Goal: Task Accomplishment & Management: Use online tool/utility

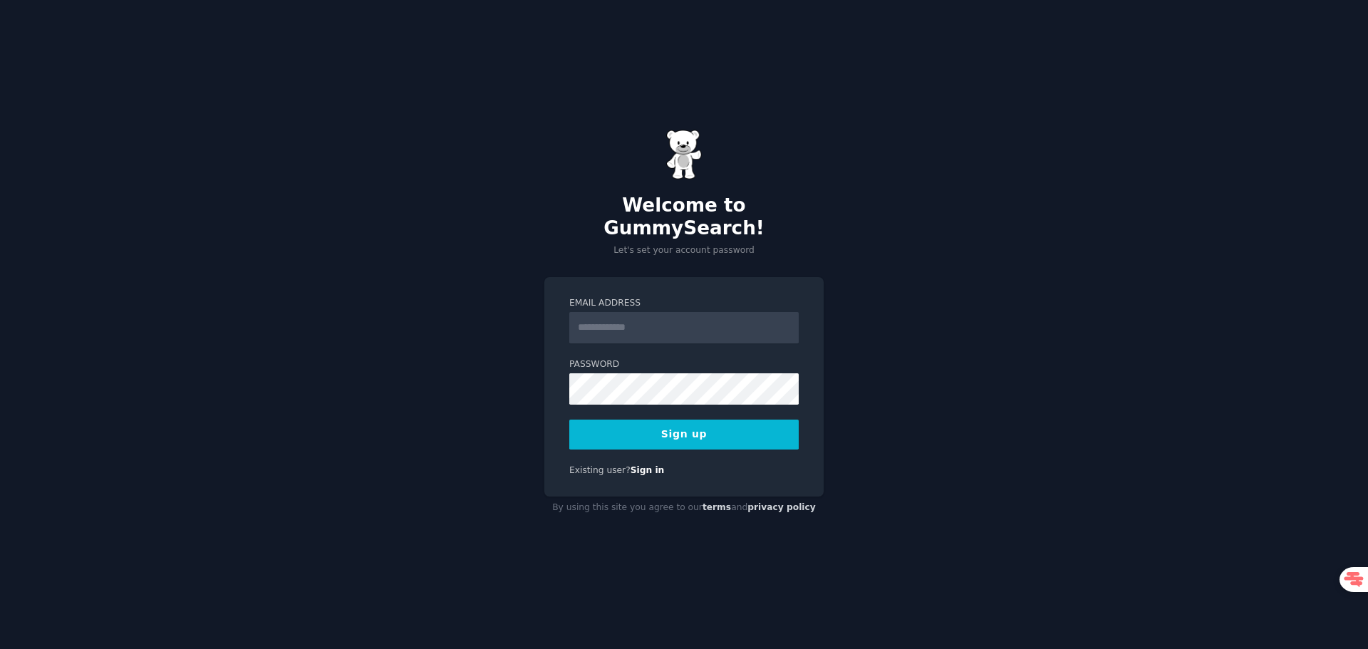
type input "**********"
click at [660, 430] on button "Sign up" at bounding box center [683, 435] width 229 height 30
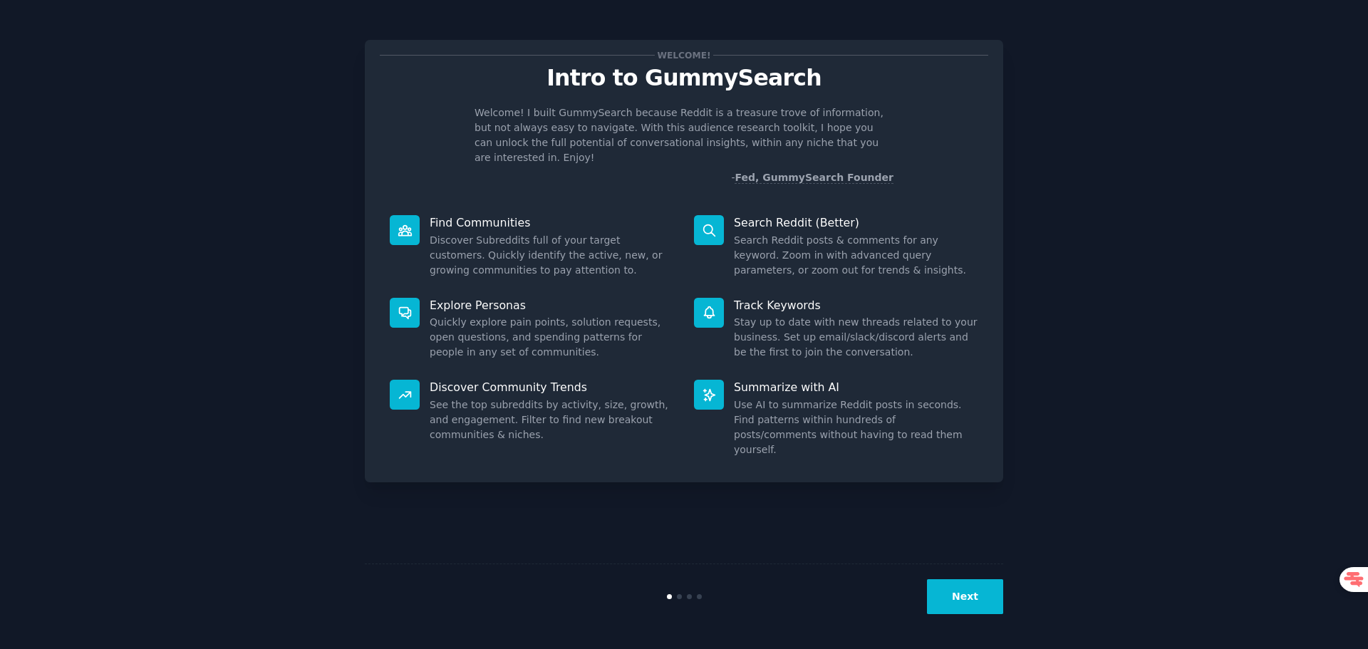
click at [967, 596] on button "Next" at bounding box center [965, 596] width 76 height 35
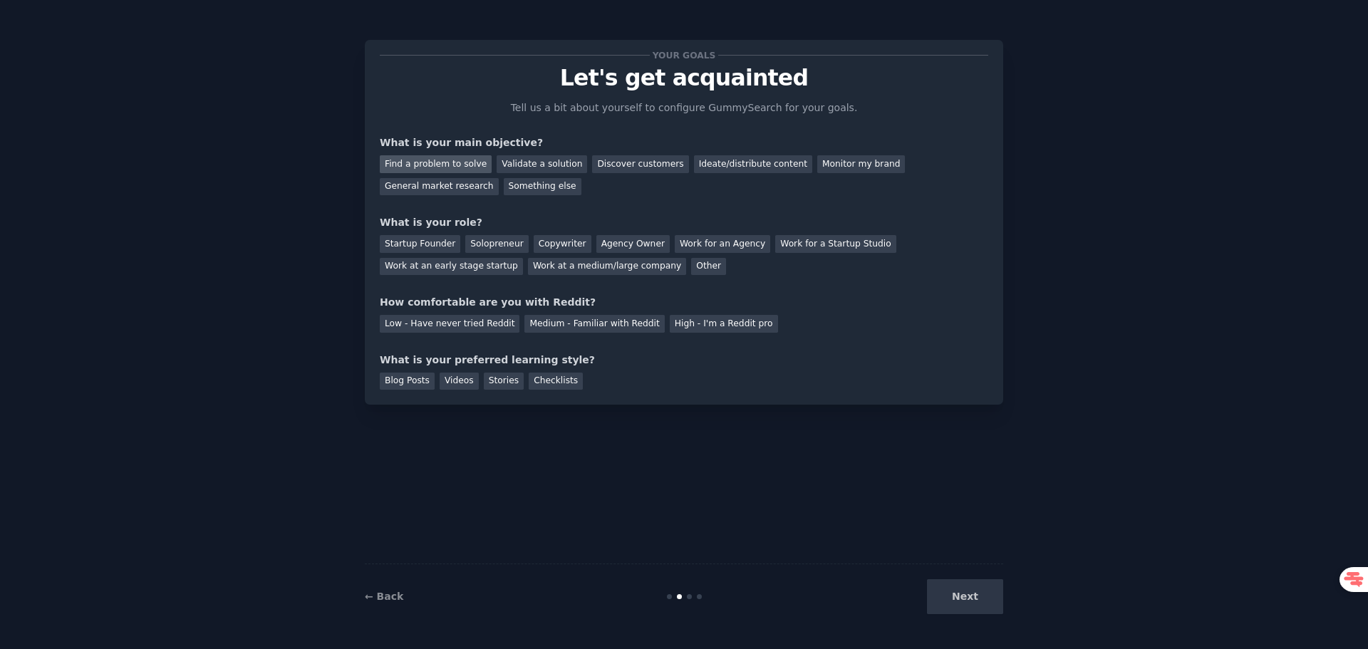
click at [469, 166] on div "Find a problem to solve" at bounding box center [436, 164] width 112 height 18
click at [487, 245] on div "Solopreneur" at bounding box center [496, 244] width 63 height 18
click at [586, 327] on div "Medium - Familiar with Reddit" at bounding box center [594, 324] width 140 height 18
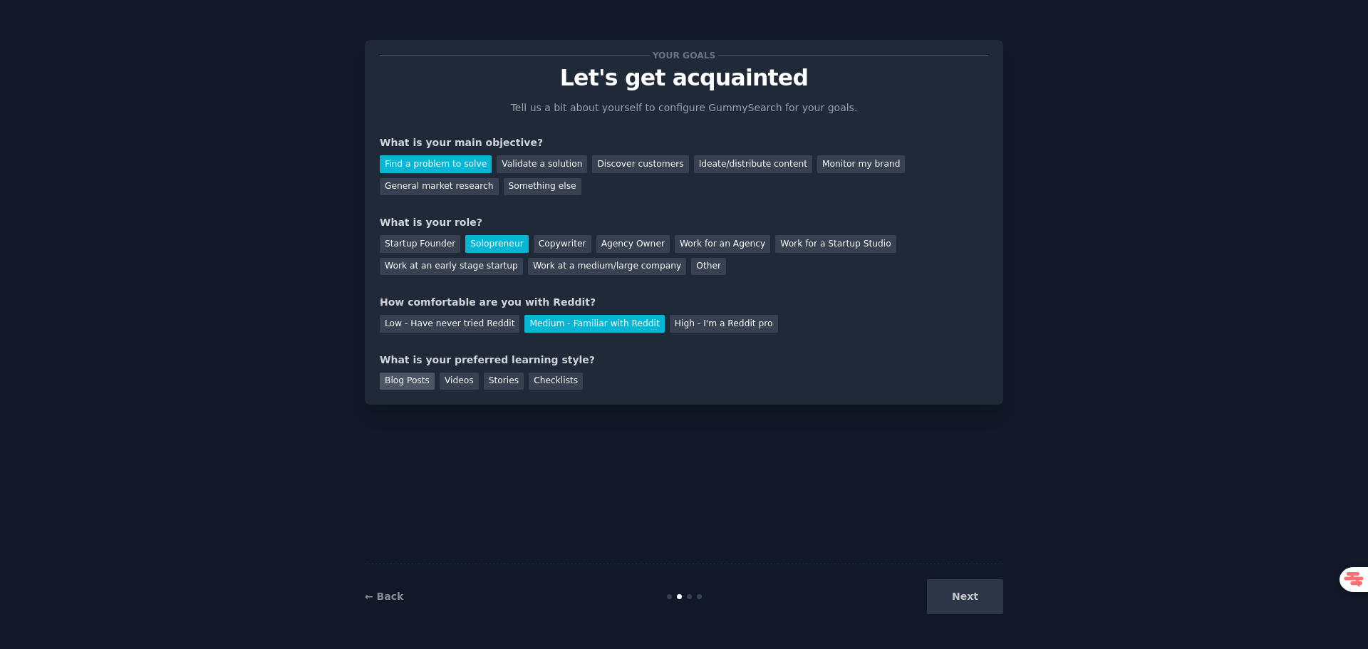
click at [393, 377] on div "Blog Posts" at bounding box center [407, 382] width 55 height 18
click at [455, 385] on div "Videos" at bounding box center [459, 382] width 39 height 18
click at [967, 589] on button "Next" at bounding box center [965, 596] width 76 height 35
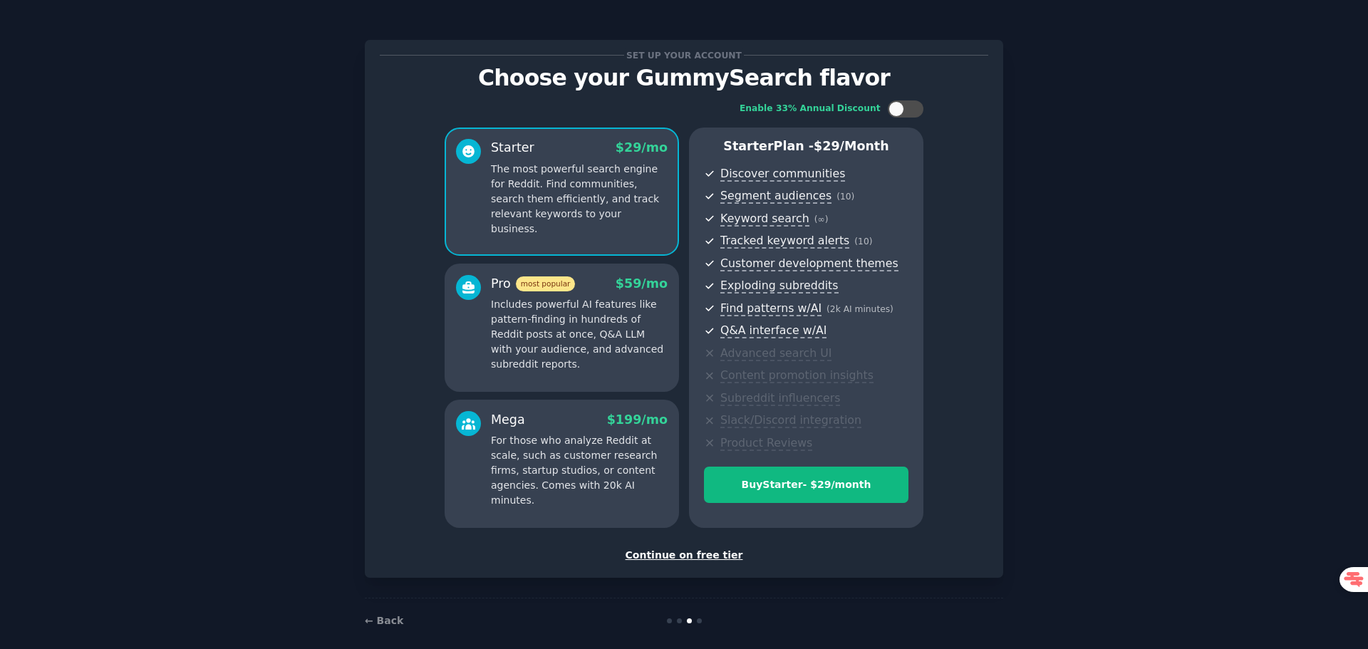
click at [692, 551] on div "Continue on free tier" at bounding box center [684, 555] width 608 height 15
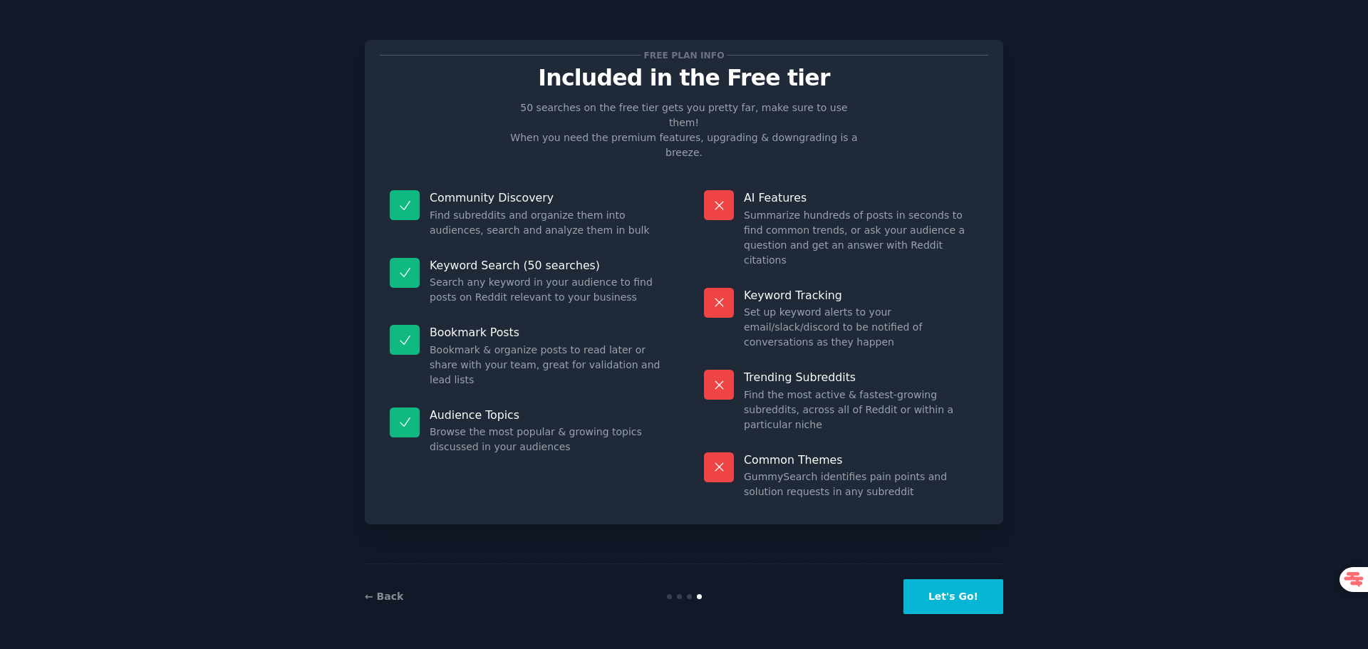
click at [977, 597] on button "Let's Go!" at bounding box center [953, 596] width 100 height 35
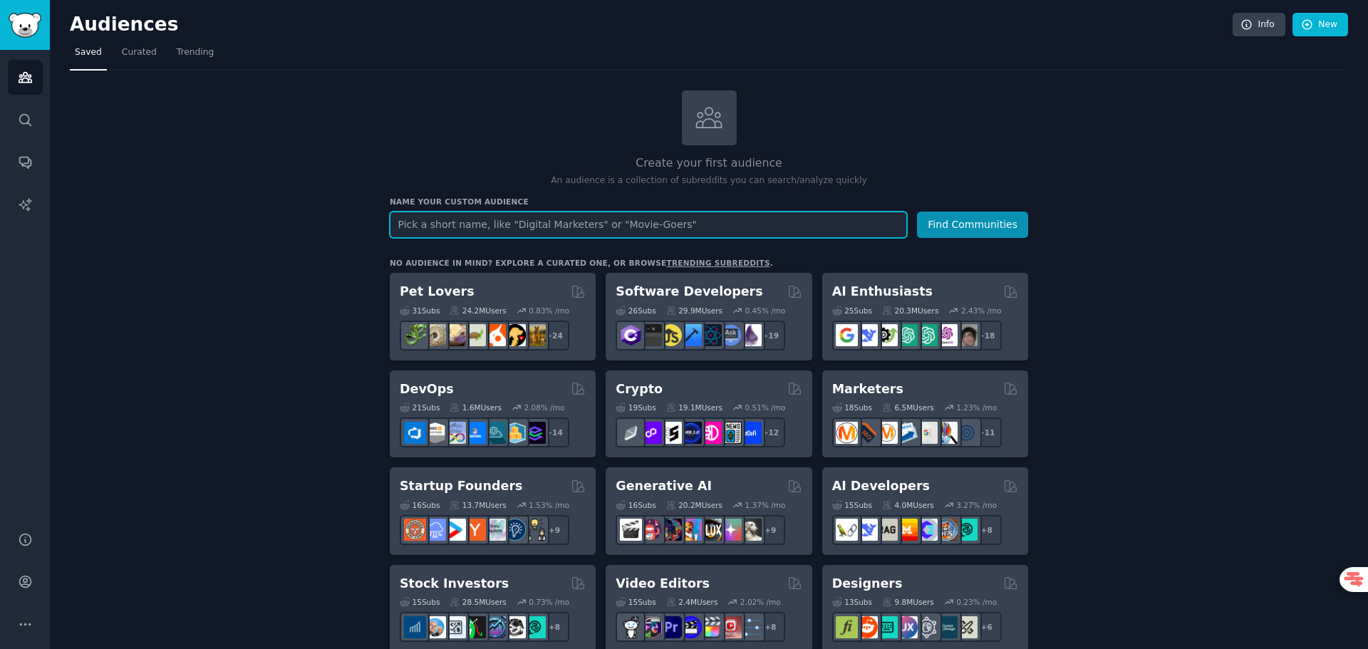
click at [486, 234] on input "text" at bounding box center [648, 225] width 517 height 26
type input "indie hackers"
click at [917, 212] on button "Find Communities" at bounding box center [972, 225] width 111 height 26
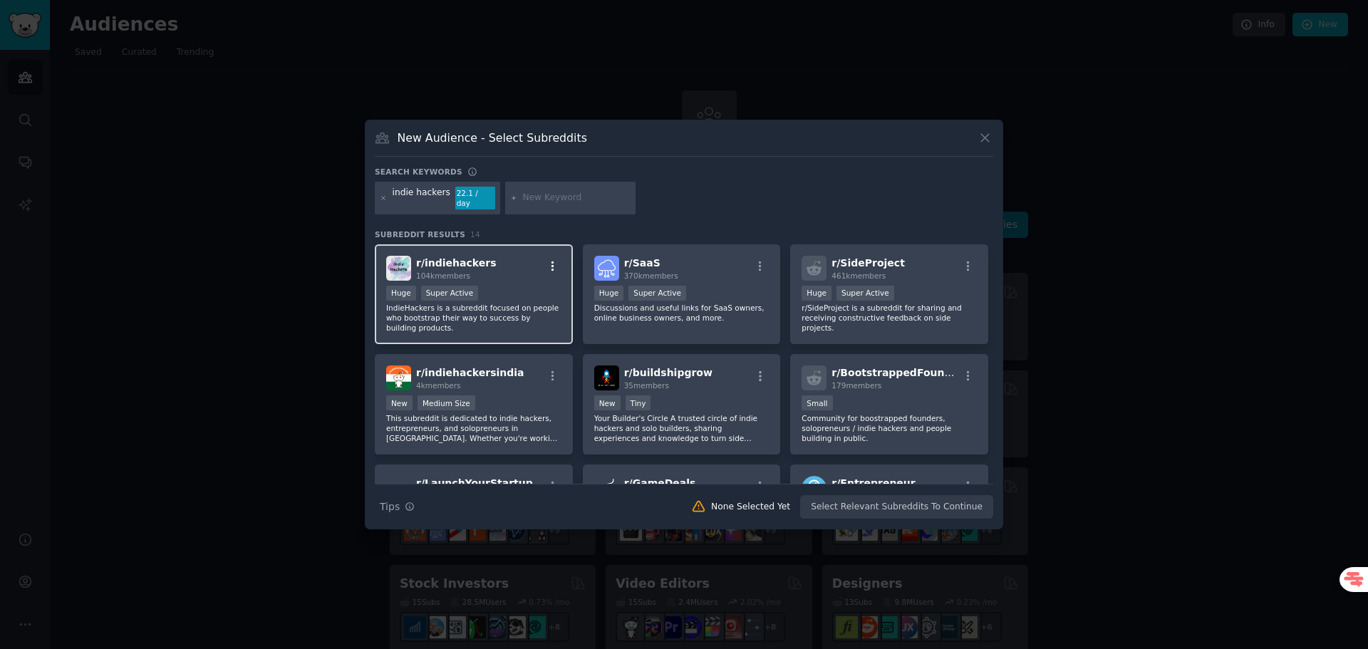
click at [544, 265] on button "button" at bounding box center [553, 266] width 18 height 13
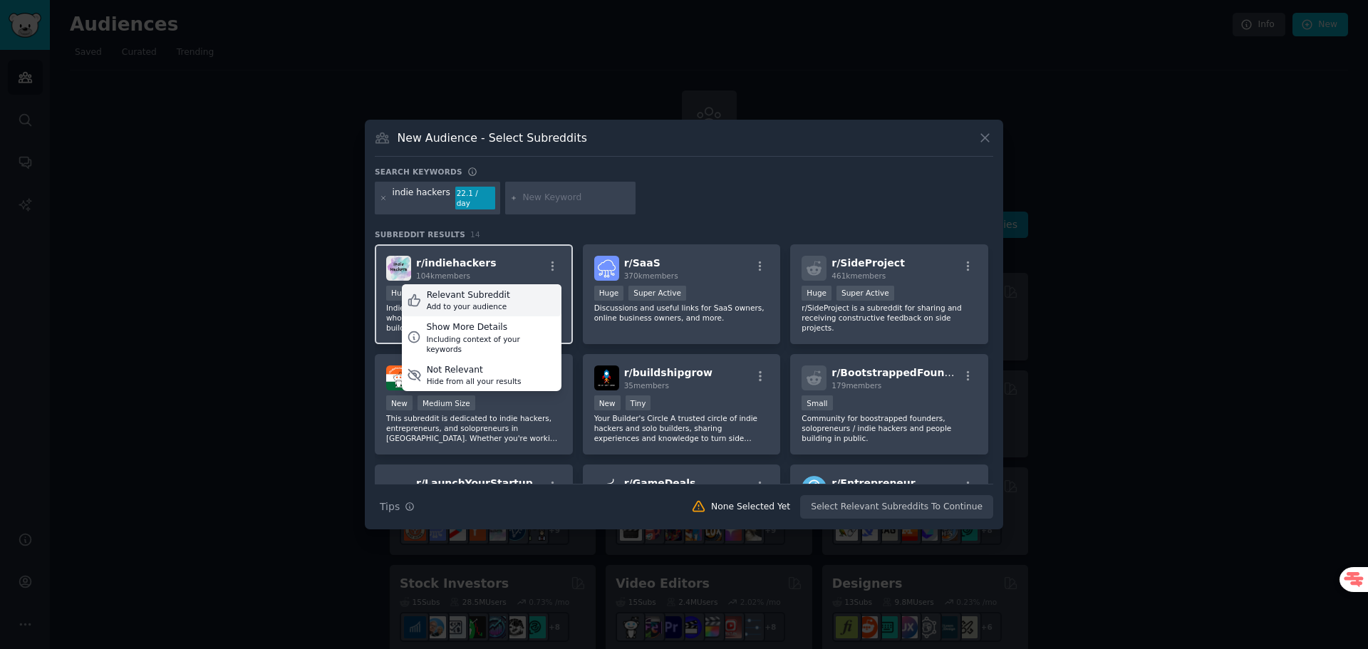
click at [534, 293] on div "Relevant Subreddit Add to your audience" at bounding box center [482, 300] width 160 height 33
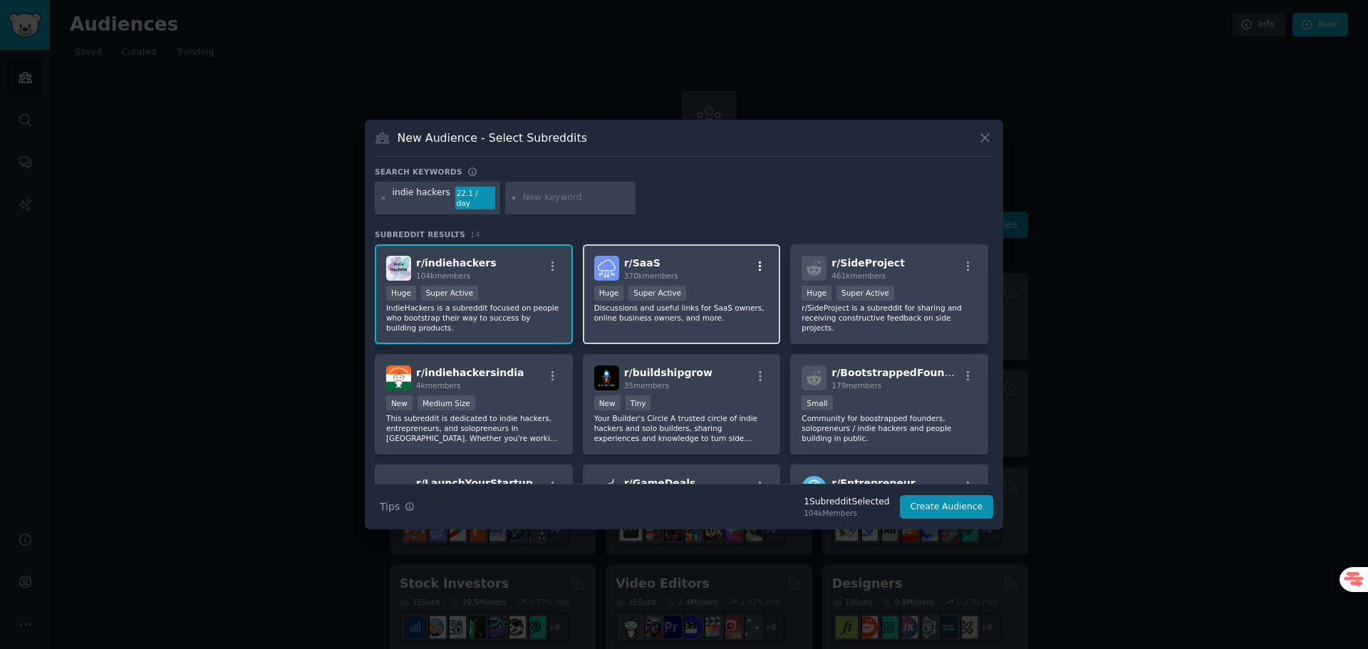
click at [757, 260] on icon "button" at bounding box center [760, 266] width 13 height 13
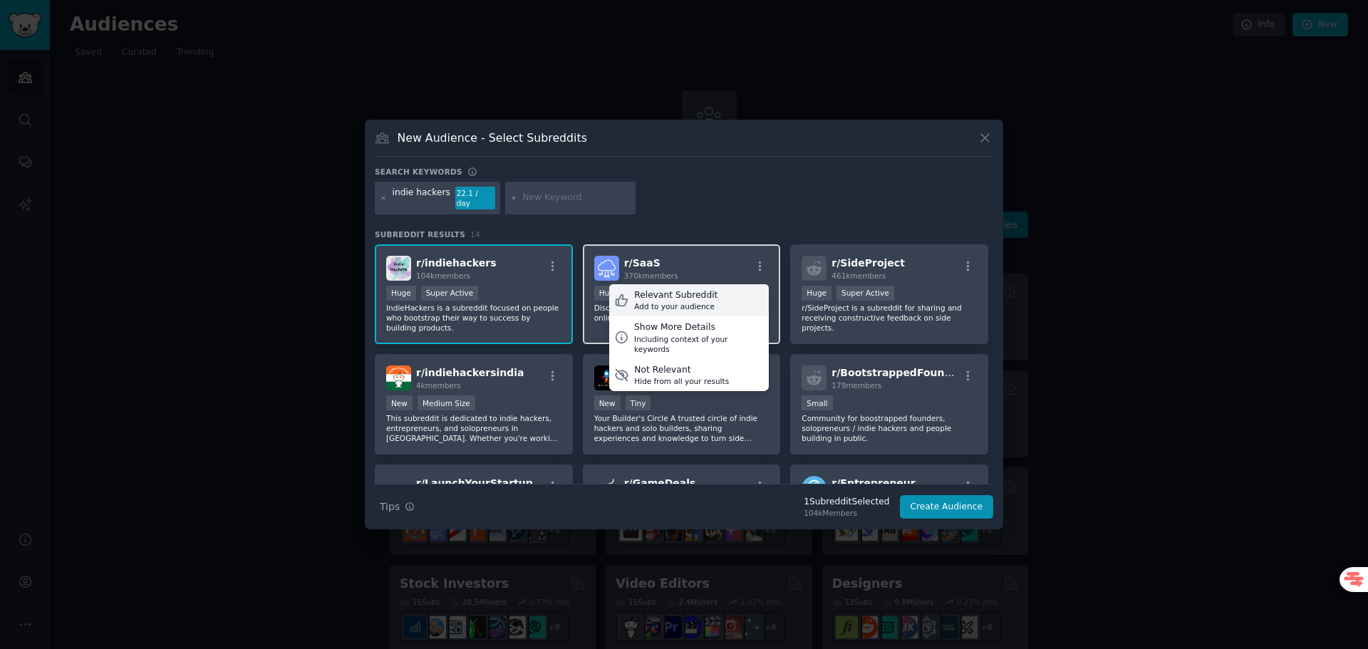
click at [721, 299] on div "Relevant Subreddit Add to your audience" at bounding box center [689, 300] width 160 height 33
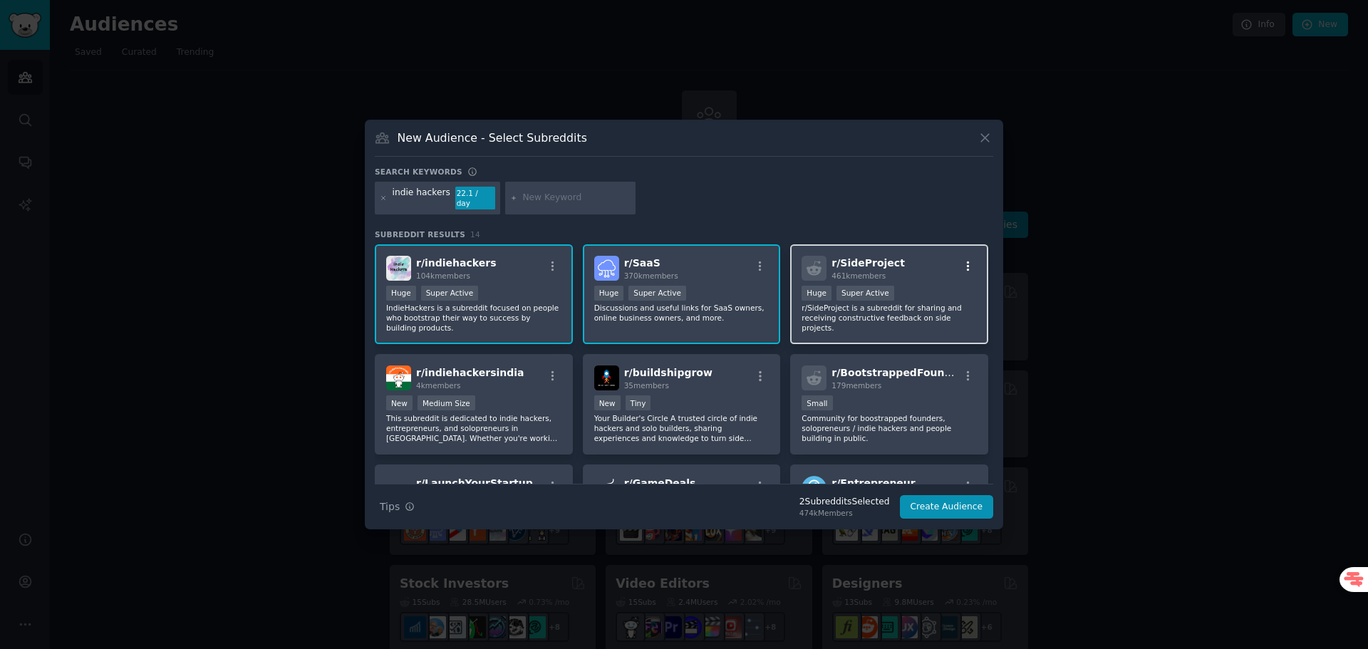
click at [967, 264] on icon "button" at bounding box center [968, 266] width 13 height 13
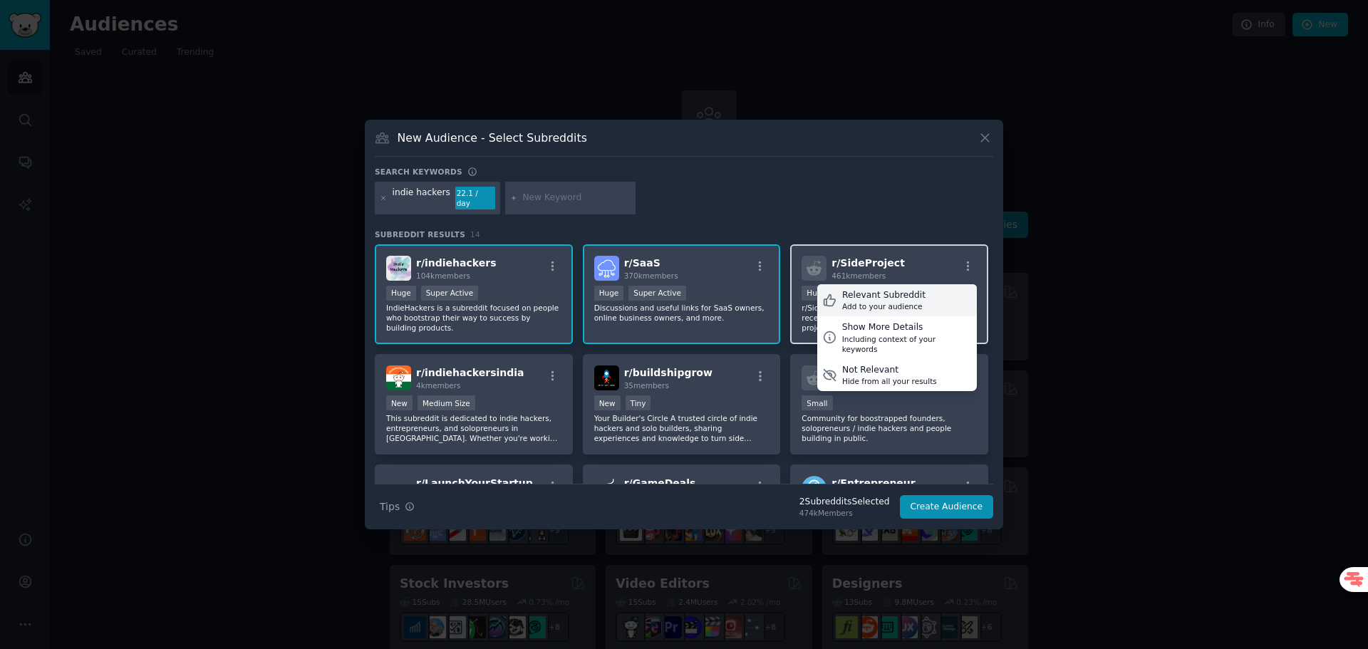
click at [905, 301] on div "Add to your audience" at bounding box center [883, 306] width 83 height 10
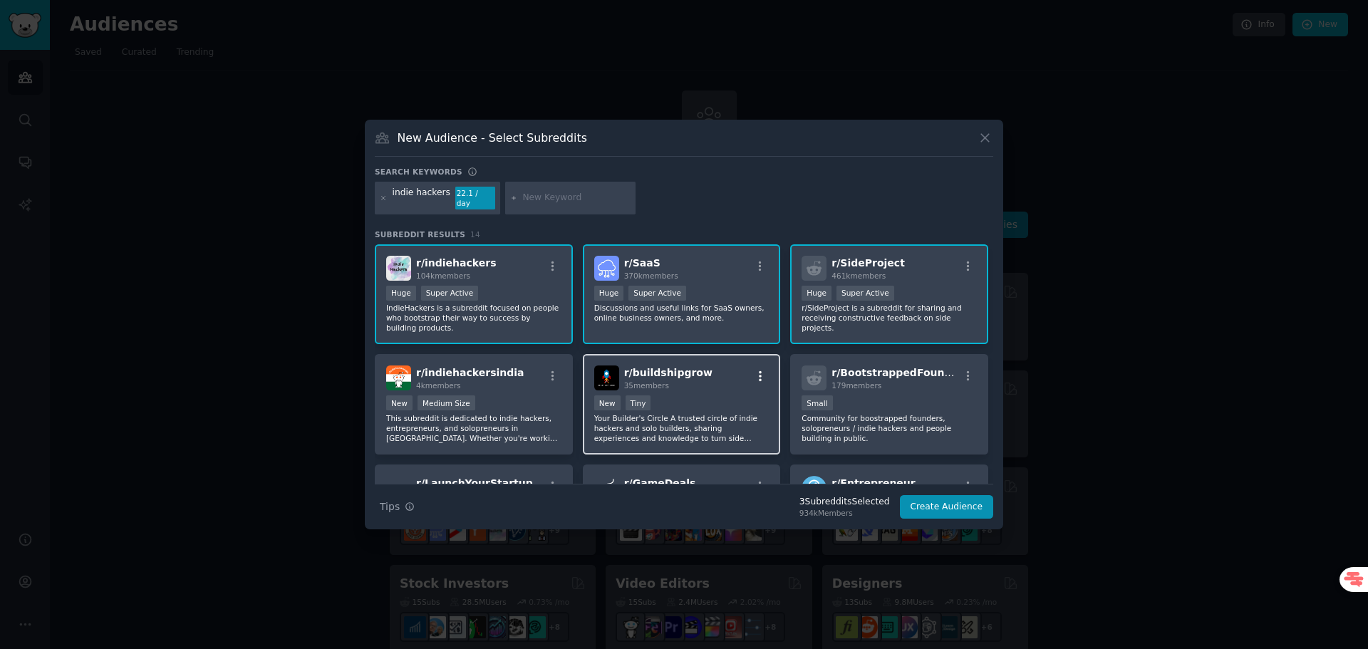
click at [762, 370] on icon "button" at bounding box center [760, 376] width 13 height 13
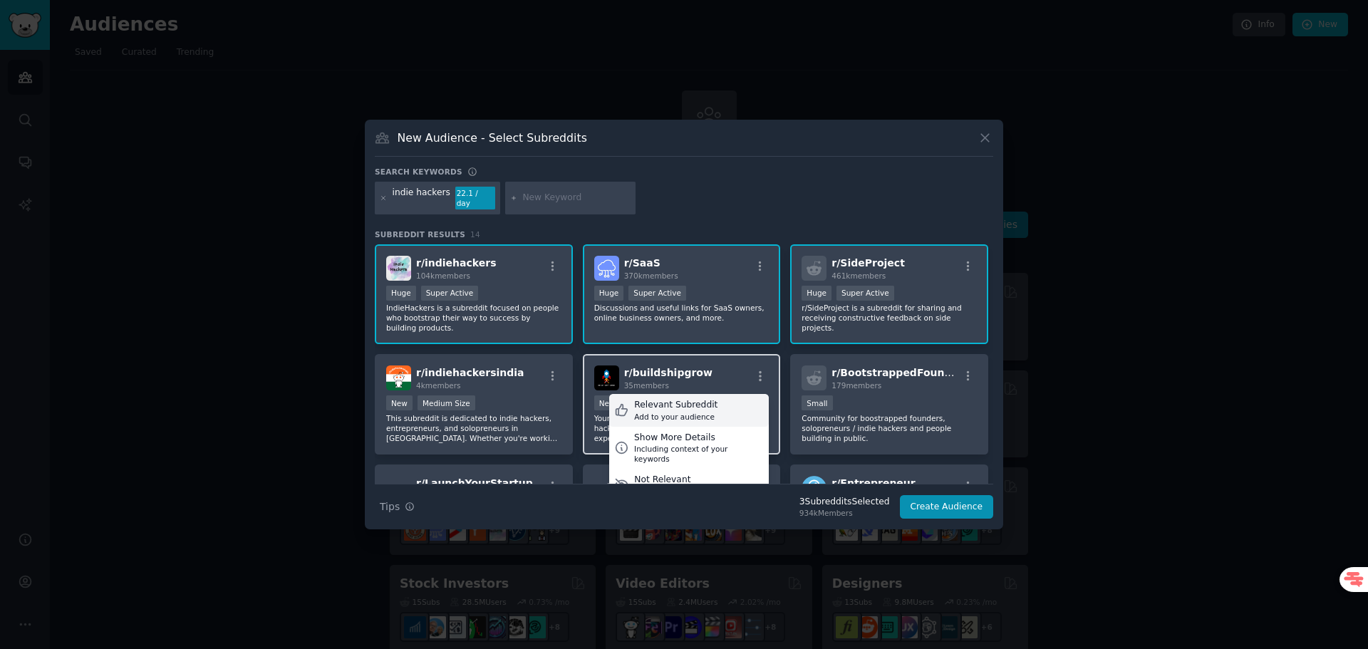
click at [740, 394] on div "Relevant Subreddit Add to your audience" at bounding box center [689, 410] width 160 height 33
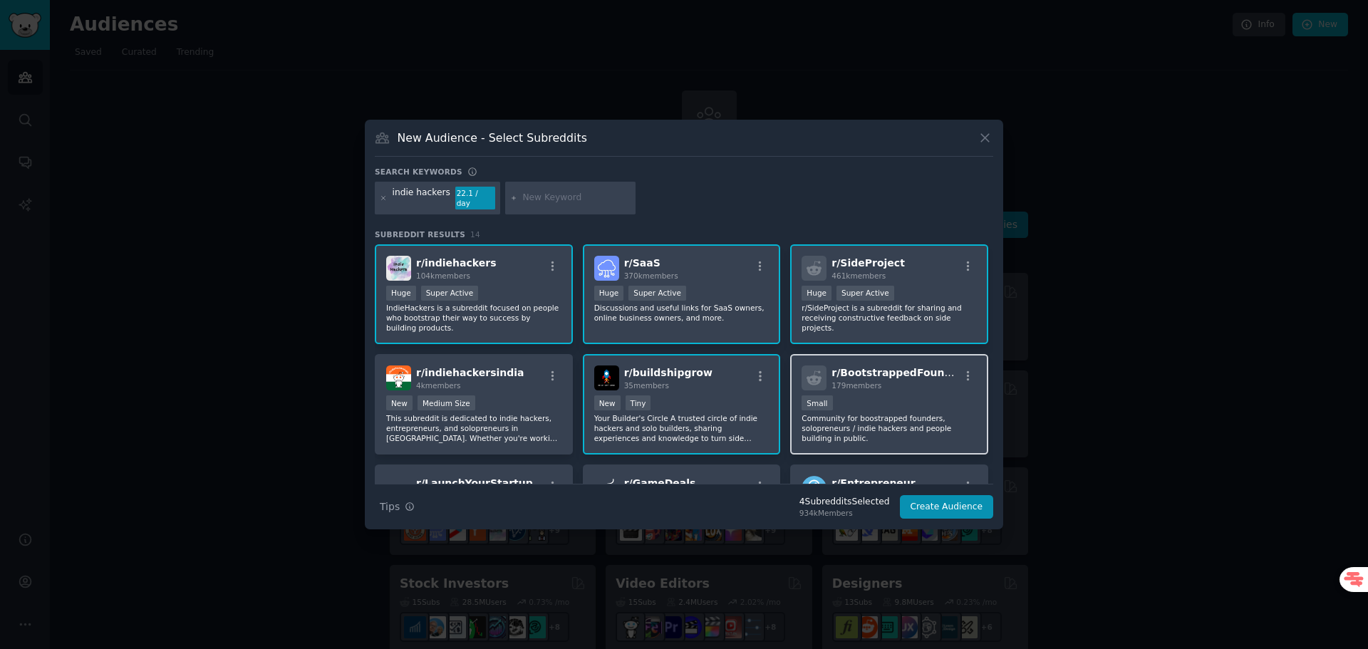
scroll to position [71, 0]
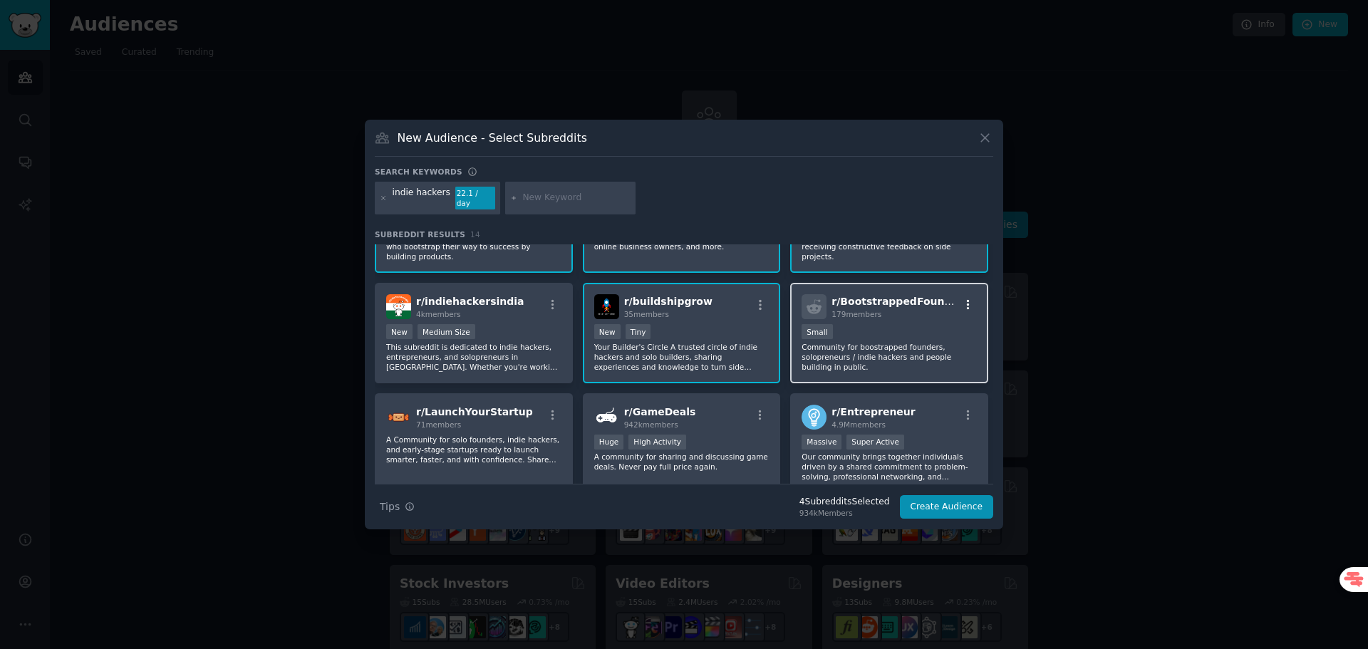
click at [968, 299] on icon "button" at bounding box center [968, 305] width 13 height 13
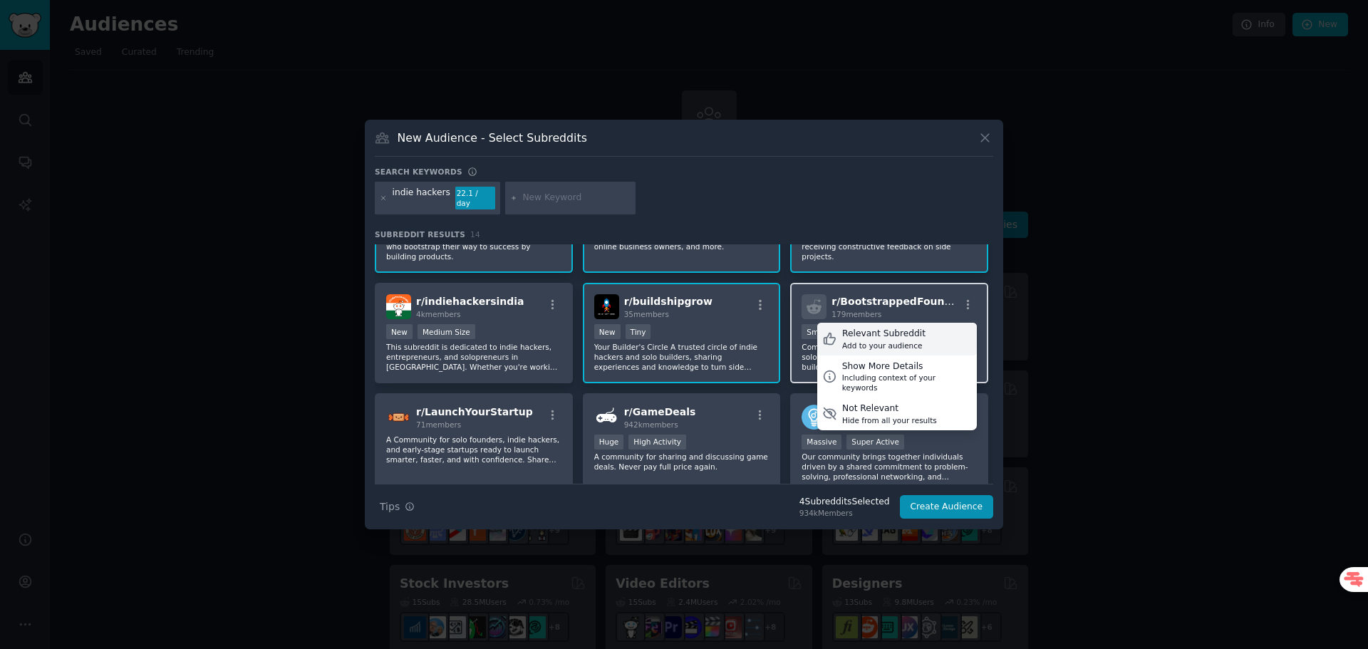
click at [930, 333] on div "Relevant Subreddit Add to your audience" at bounding box center [897, 339] width 160 height 33
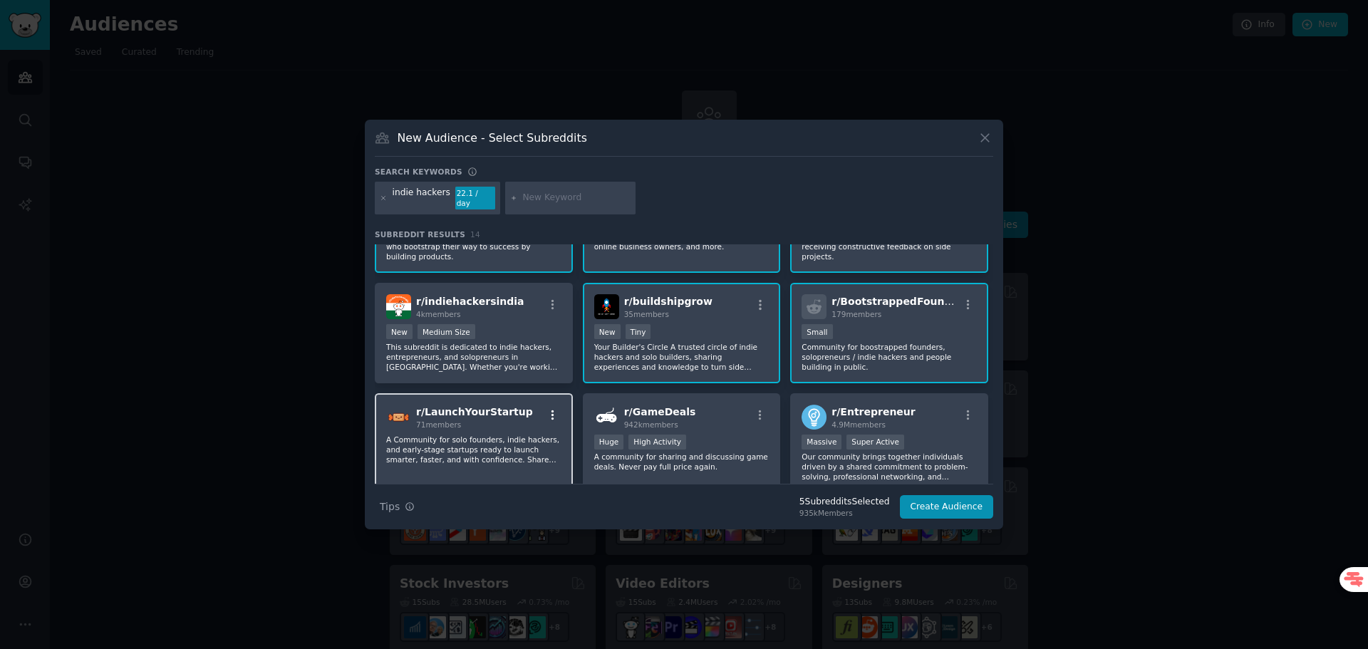
click at [544, 409] on button "button" at bounding box center [553, 415] width 18 height 13
click at [529, 433] on div "Relevant Subreddit Add to your audience" at bounding box center [482, 449] width 160 height 33
click at [967, 409] on icon "button" at bounding box center [968, 415] width 13 height 13
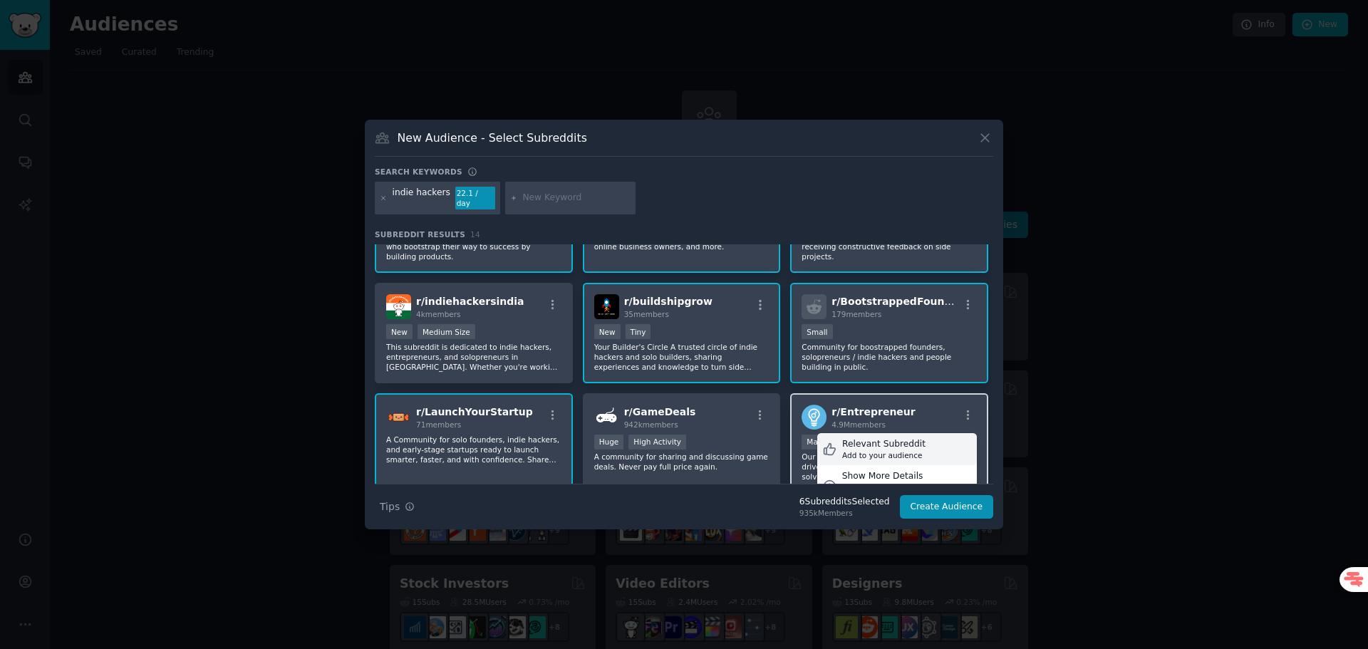
click at [920, 433] on div "Relevant Subreddit Add to your audience" at bounding box center [897, 449] width 160 height 33
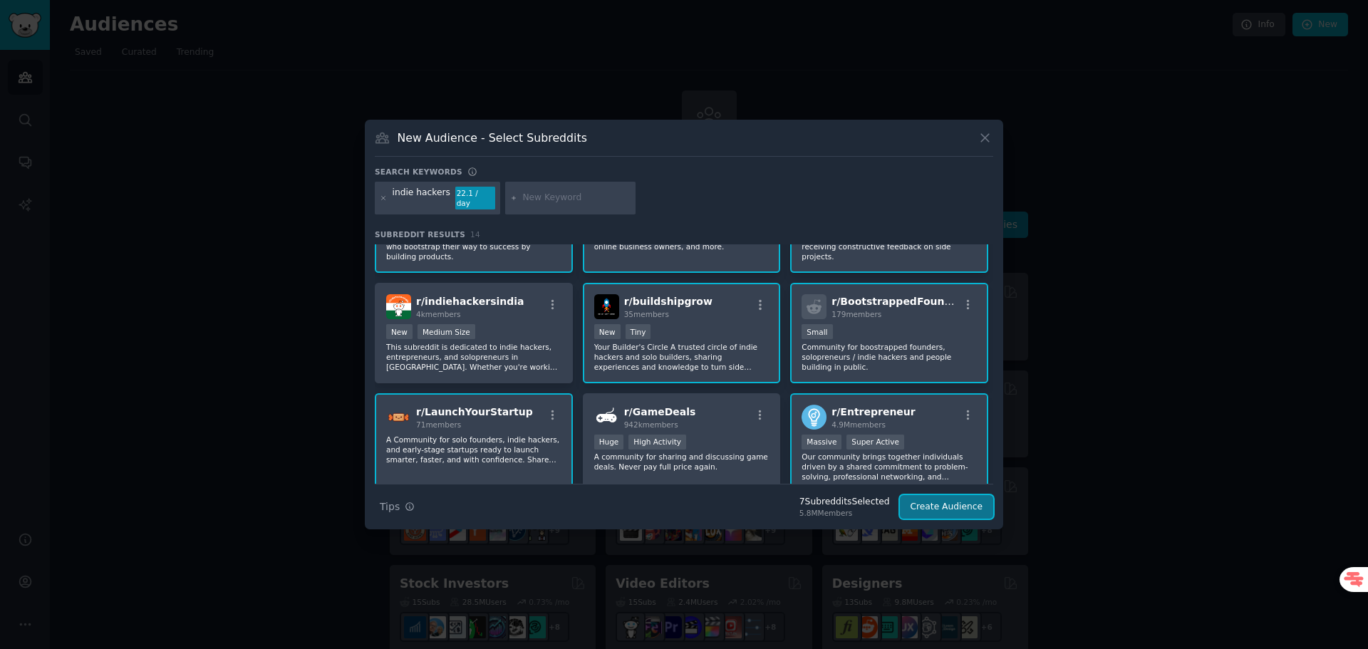
click at [945, 497] on button "Create Audience" at bounding box center [947, 507] width 94 height 24
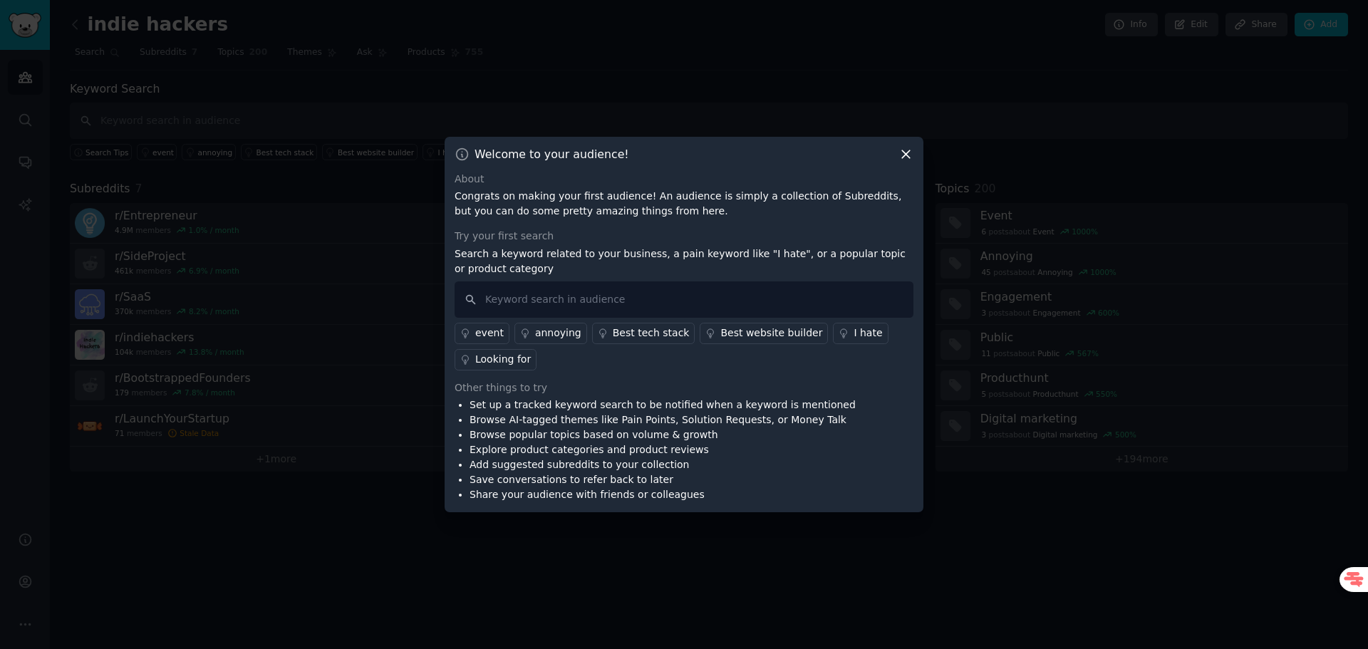
click at [905, 150] on icon at bounding box center [905, 154] width 15 height 15
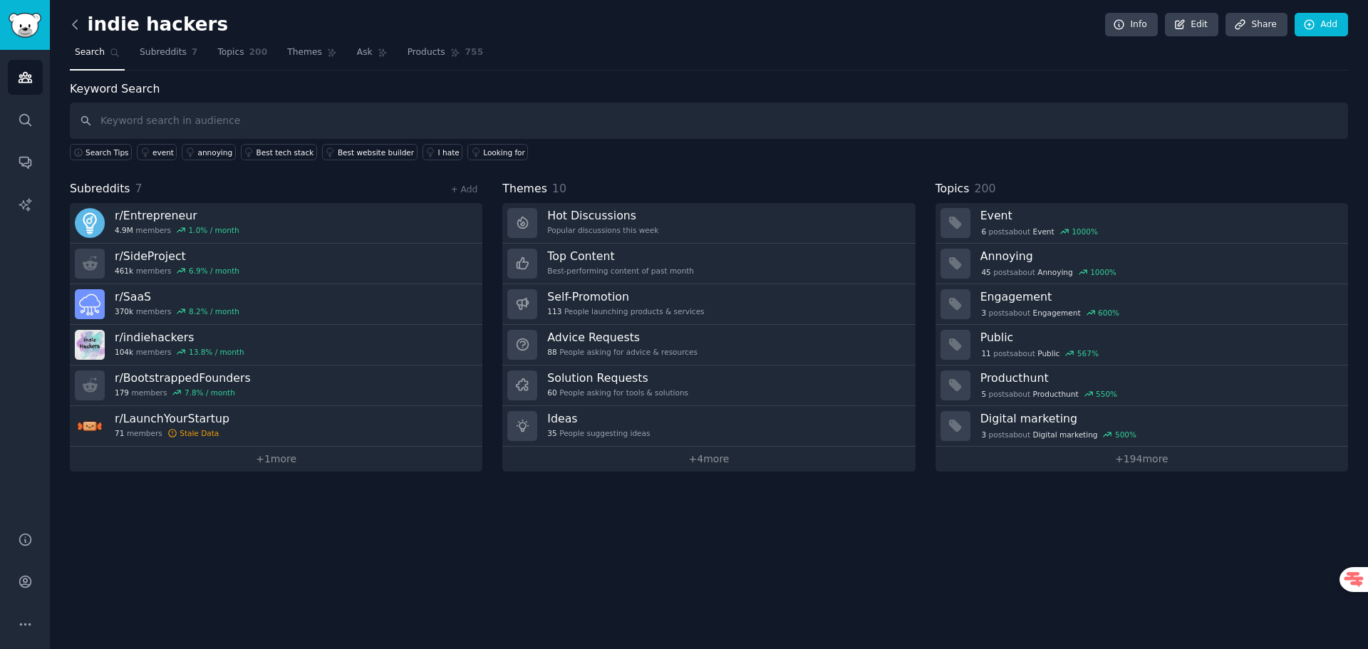
click at [78, 20] on icon at bounding box center [75, 24] width 15 height 15
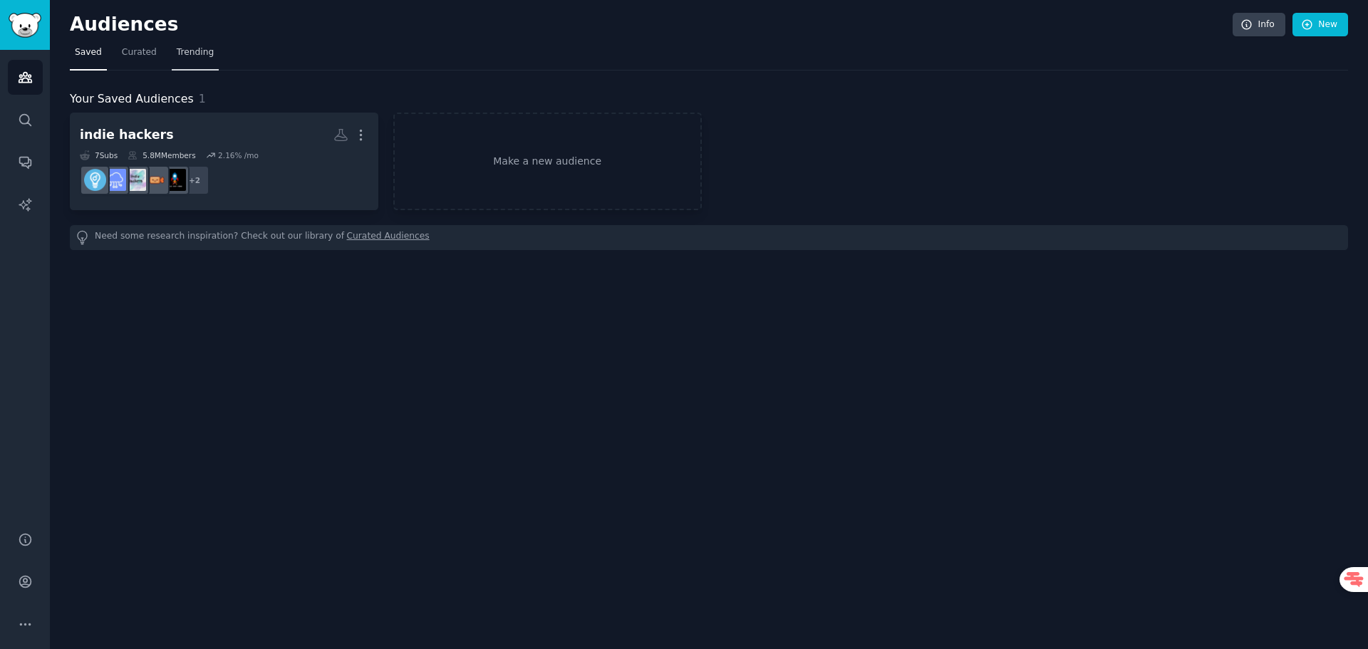
click at [190, 47] on span "Trending" at bounding box center [195, 52] width 37 height 13
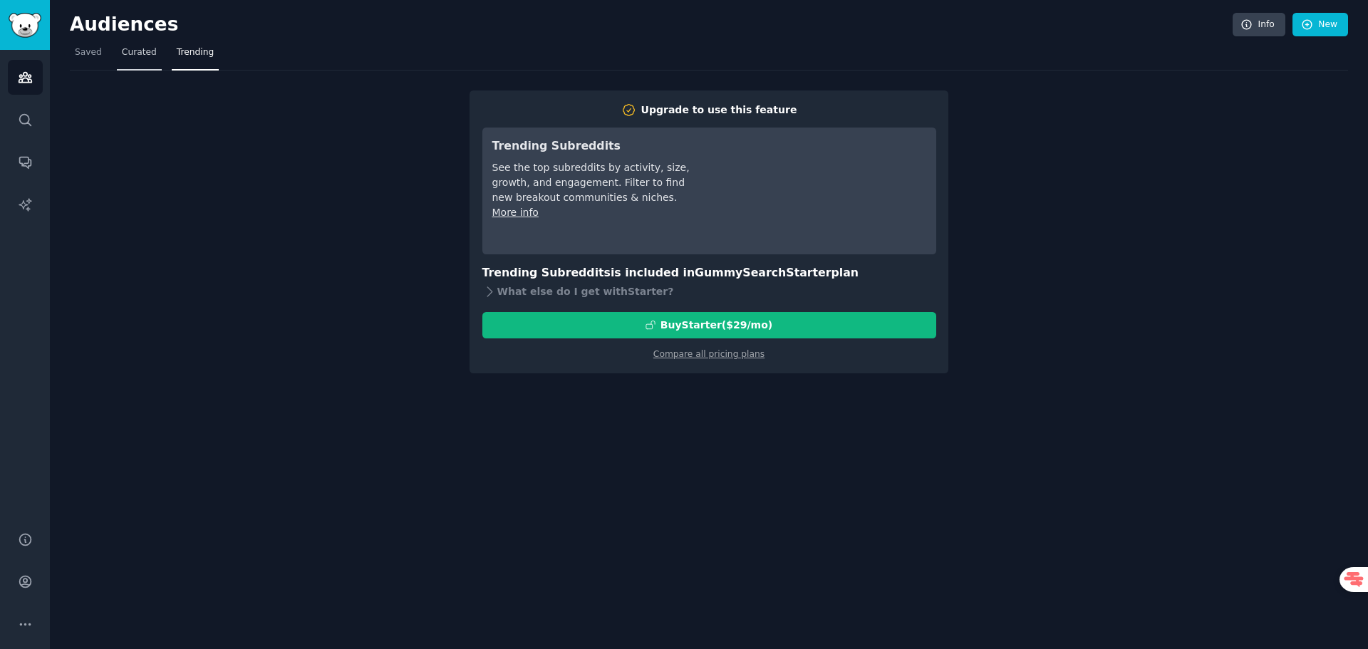
click at [140, 60] on link "Curated" at bounding box center [139, 55] width 45 height 29
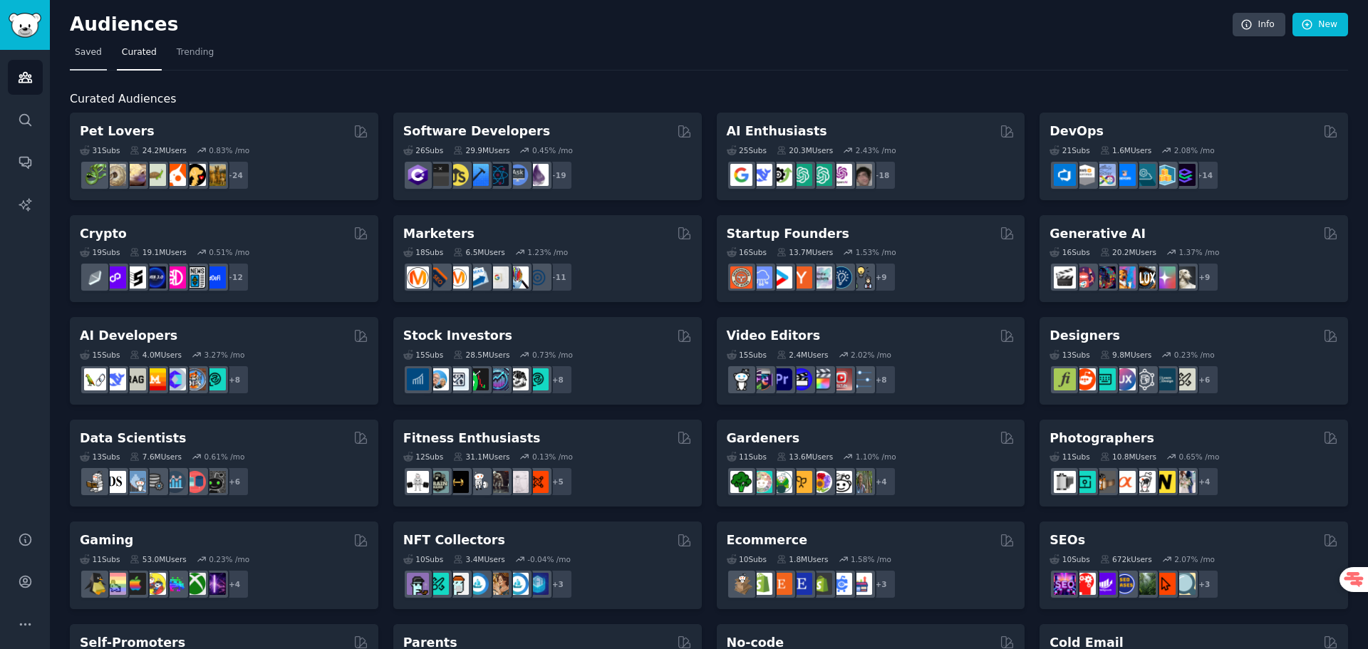
click at [86, 57] on span "Saved" at bounding box center [88, 52] width 27 height 13
